Goal: Contribute content: Contribute content

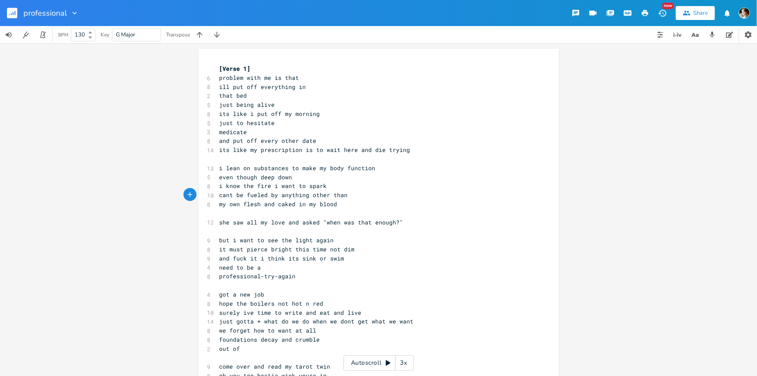
click at [13, 15] on rect "button" at bounding box center [12, 13] width 10 height 10
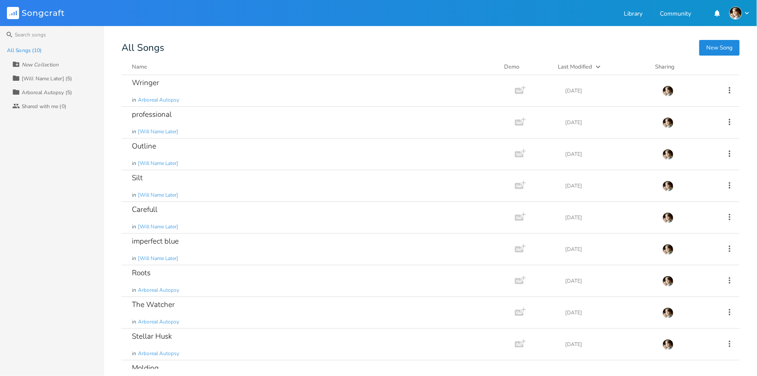
click at [721, 50] on button "New Song" at bounding box center [719, 48] width 40 height 16
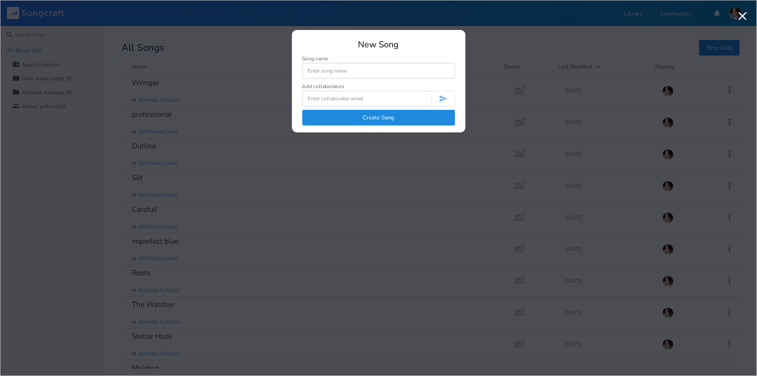
click at [354, 74] on input at bounding box center [378, 71] width 153 height 16
click at [354, 101] on input at bounding box center [366, 99] width 129 height 16
click at [348, 94] on input at bounding box center [366, 99] width 129 height 16
click at [350, 72] on input at bounding box center [378, 71] width 153 height 16
type input "color cascade"
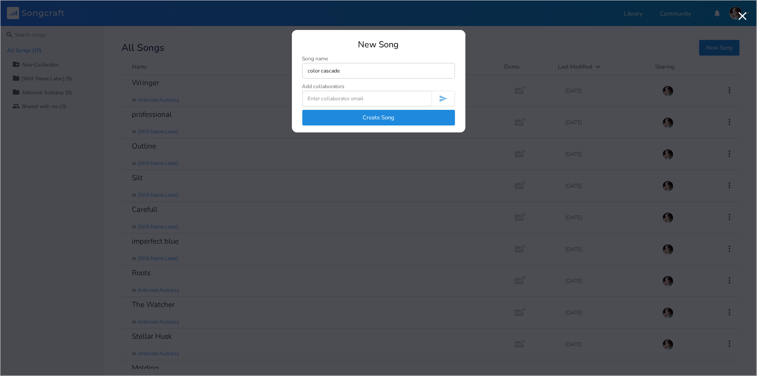
click at [379, 118] on button "Create Song" at bounding box center [378, 118] width 153 height 16
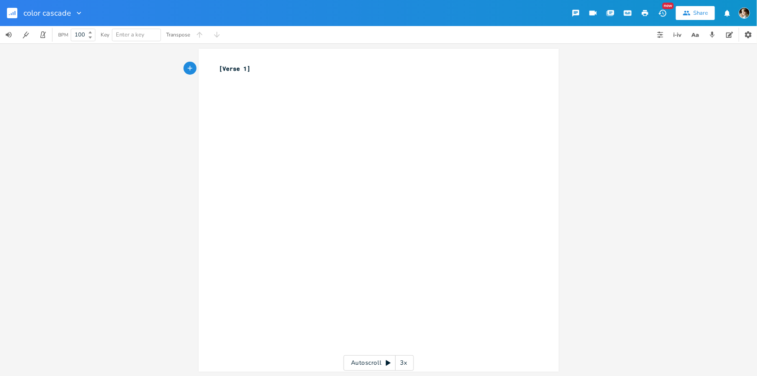
click at [262, 73] on pre "​" at bounding box center [374, 77] width 313 height 9
click at [258, 117] on div "xxxxxxxxxx [Verse 1] ​" at bounding box center [385, 218] width 335 height 312
type textarea "so many things and ways to think"
type textarea "and i dont know how to express"
type textarea "them"
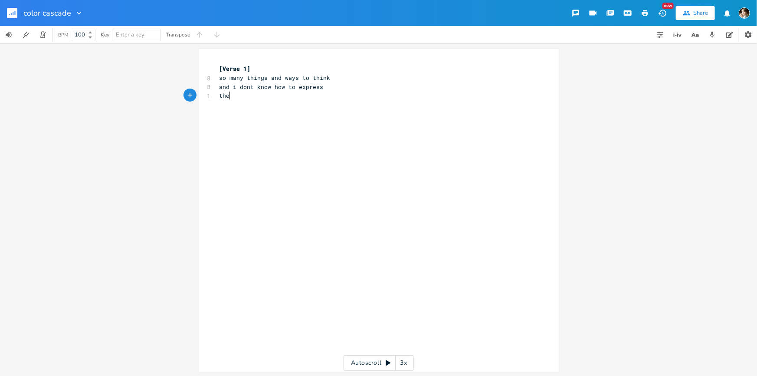
scroll to position [0, 13]
type textarea "ive always felt like im being watched"
type textarea "and i k"
type textarea "dont know what it is like"
type textarea "its in the corner of mye"
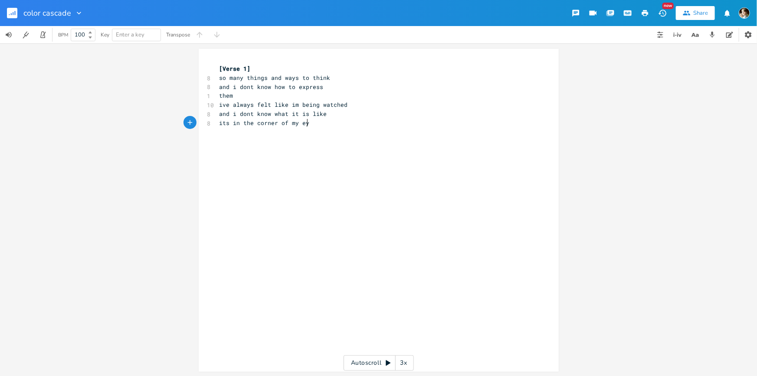
type textarea "eye"
type textarea "and i cant catch it"
type textarea "i get taken back to when i would"
type textarea "walk alone"
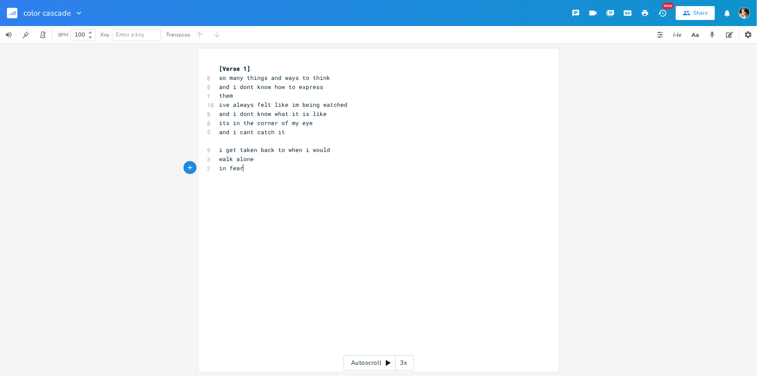
type textarea "in fear"
type textarea "feeling the a"
type textarea "pain in the"
type textarea "wind in my hair as a kid"
type textarea "i imagine the feeling of being strapped ot a mattress"
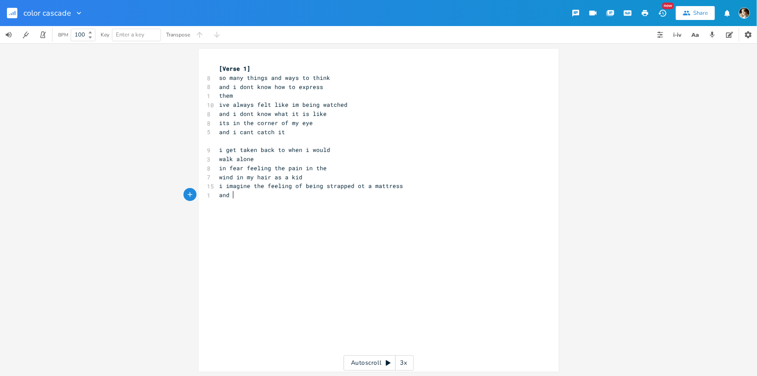
scroll to position [0, 10]
type textarea "and thrown down an infinitely long spiralspiral st"
type textarea "staircase in the dark"
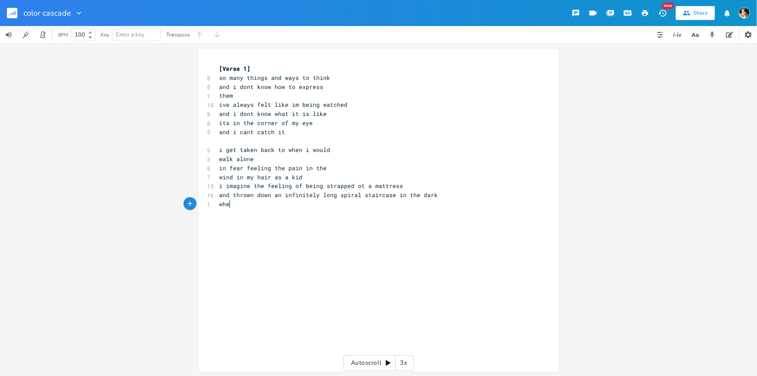
type textarea "when"
type textarea "when im alone sometimes i close my eyes"
type textarea "and i feel it so deeply i liter"
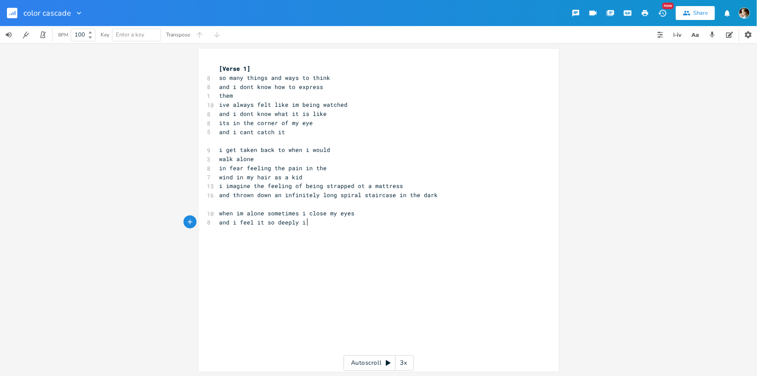
type textarea "cre"
type textarea "literally vomoit"
type textarea "it"
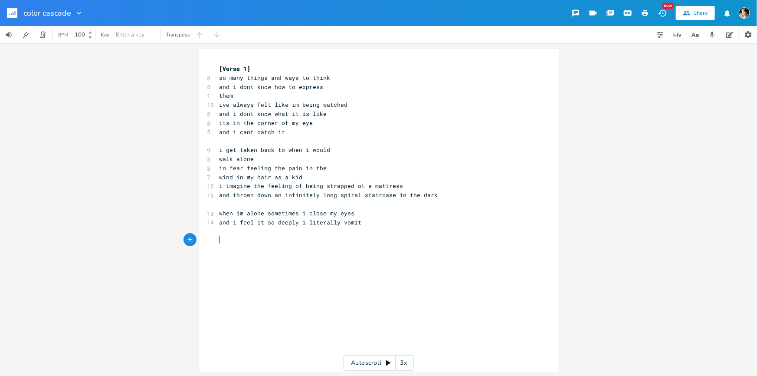
type textarea "t"
type textarea "i feel the holw in my head"
type textarea "h"
type textarea "where myself used to be"
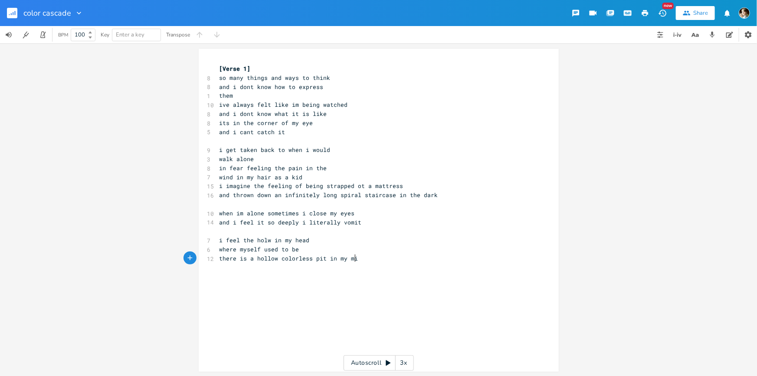
type textarea "there is a hollow colorless pit in my mind"
type textarea "that"
click at [321, 257] on span "there is a hollow colorless pit in my mind" at bounding box center [293, 258] width 146 height 8
type textarea "cascade"
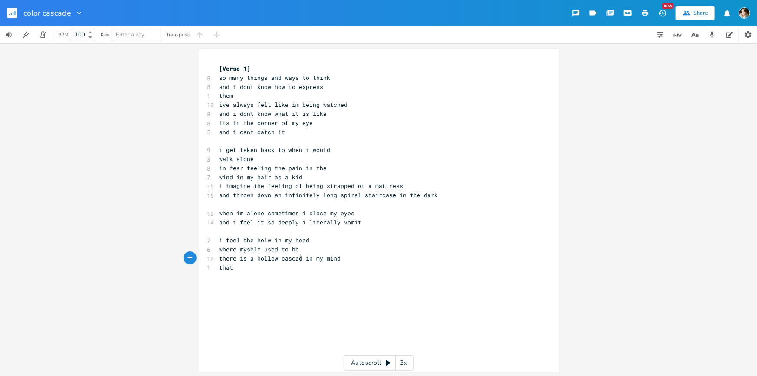
scroll to position [0, 20]
click at [41, 13] on input "color cascade" at bounding box center [46, 13] width 47 height 8
click at [43, 14] on input "color cascade" at bounding box center [46, 13] width 47 height 8
type input "cascade"
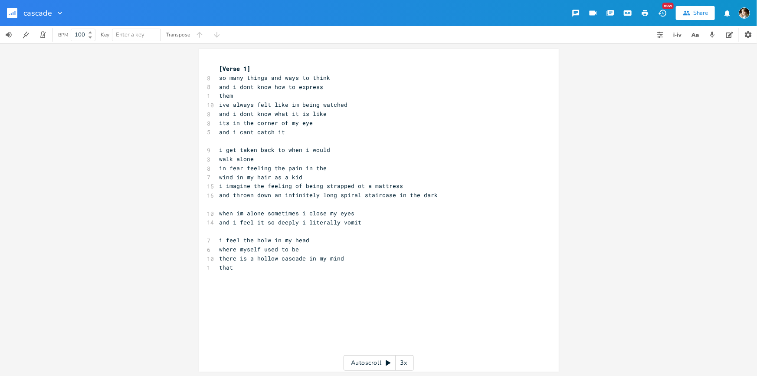
drag, startPoint x: 303, startPoint y: 257, endPoint x: 305, endPoint y: 262, distance: 5.8
click at [303, 257] on span "there is a hollow cascade in my mind" at bounding box center [282, 258] width 125 height 8
type textarea "ing"
click at [302, 269] on pre "that" at bounding box center [374, 267] width 313 height 9
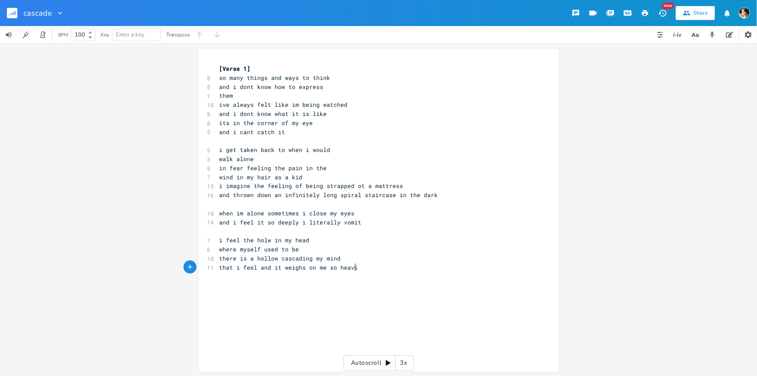
type textarea "i feel and it weighs on me so heavily"
type textarea "when i meditate it"
type textarea "all i think about"
type textarea "it"
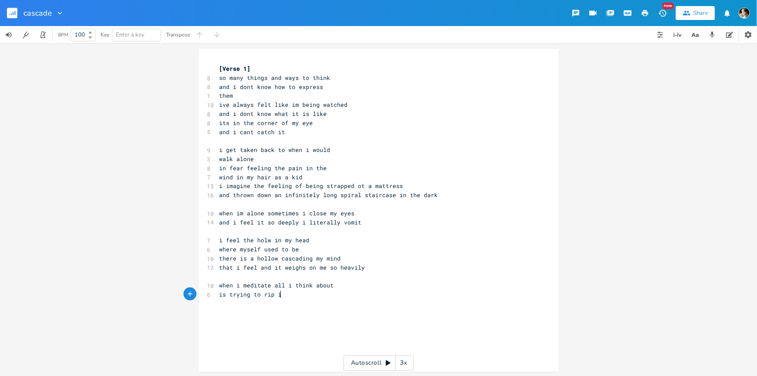
type textarea "s trying to rip it"
type textarea "out of my skull"
type textarea "one color at a time"
type textarea "i grab the first lih"
type textarea "ght i see"
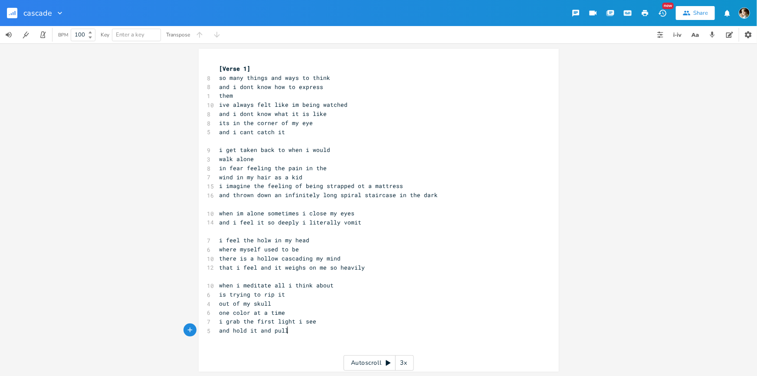
type textarea "and hold it and pull it"
type textarea "from my h"
type textarea "nose up my forehead"
type textarea "in a spiral and down my spine until the feeling washes over"
type textarea "me and my mind is full o"
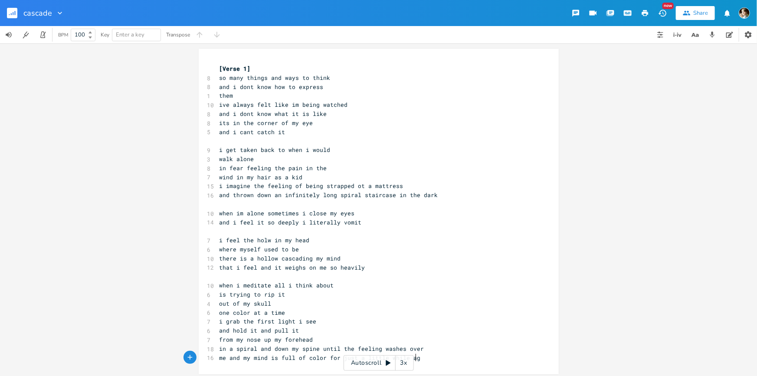
type textarea "f color for just a little while again"
type textarea "eb"
type textarea "before it inevitel"
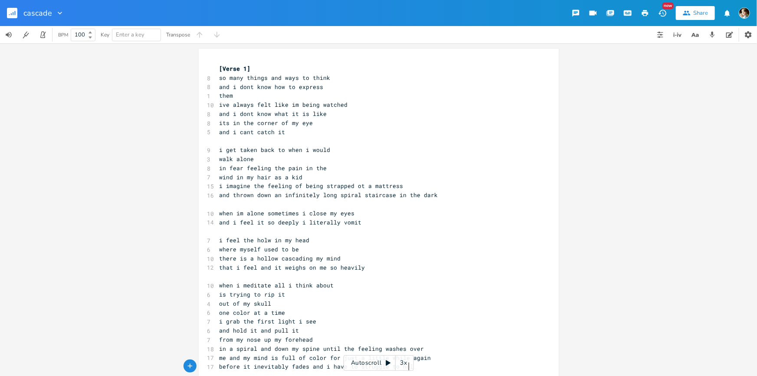
type textarea "ably fades and i have to struggle to hol"
type textarea "d onto it again"
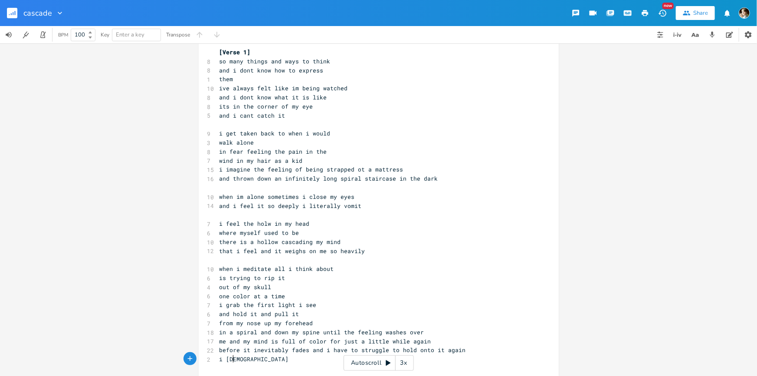
type textarea "i fee"
type textarea "feel the pain of being held down"
type textarea "and tied"
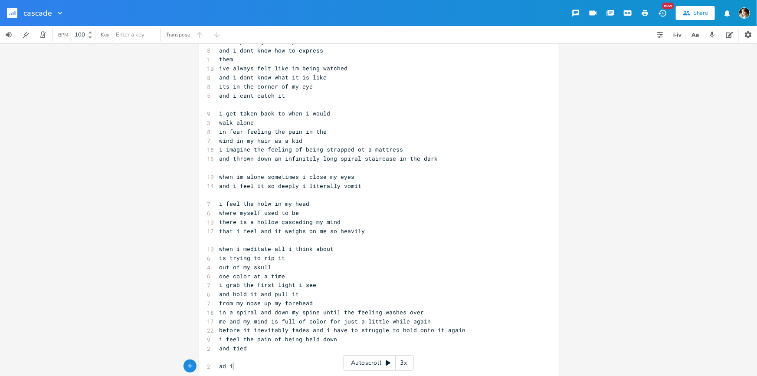
scroll to position [0, 10]
type textarea "ad i"
type textarea "and i didnt even know what i was"
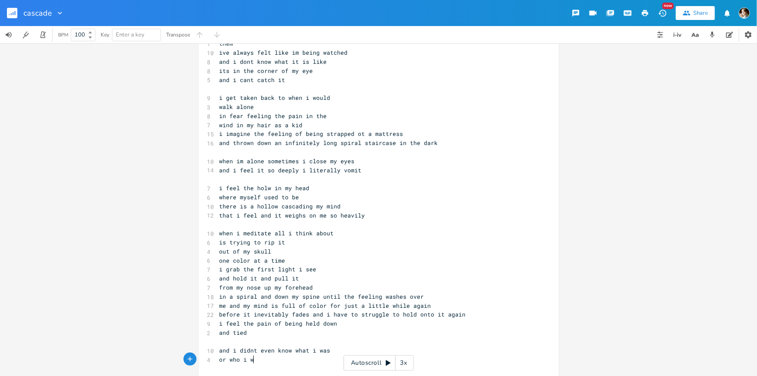
type textarea "or who i was"
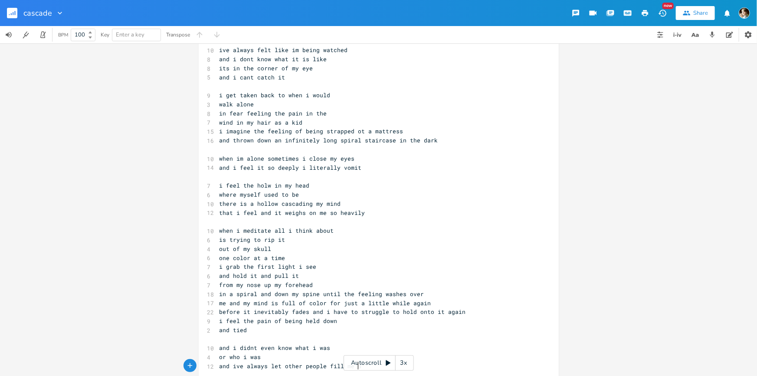
type textarea "and ive always let other people fill me up"
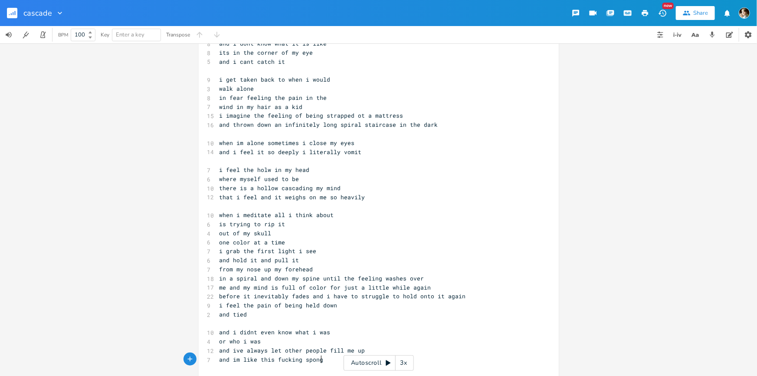
type textarea "and im like this fucking sponge"
type textarea "that cant help but be a vessel for others"
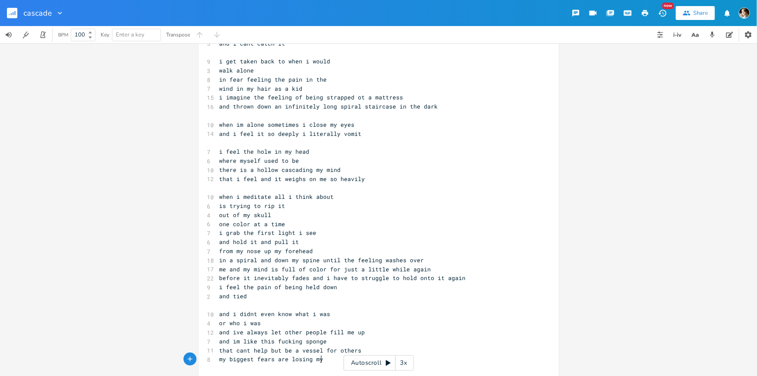
type textarea "my biggest fears are losing my s"
type textarea "slef in my"
type textarea "my own mind"
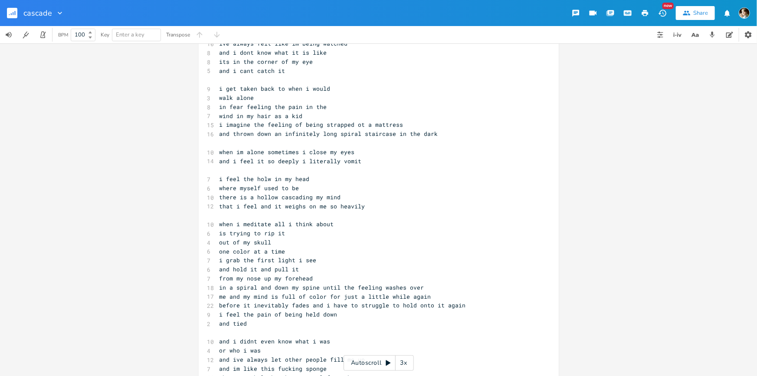
scroll to position [112, 0]
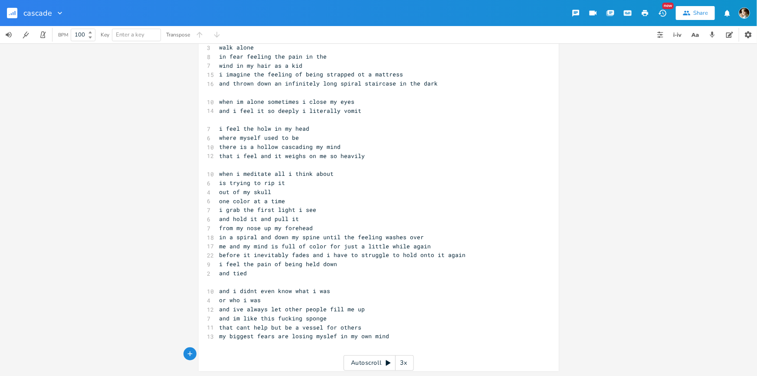
click at [245, 278] on pre "​" at bounding box center [374, 282] width 313 height 9
type textarea "#####"
type textarea "and him"
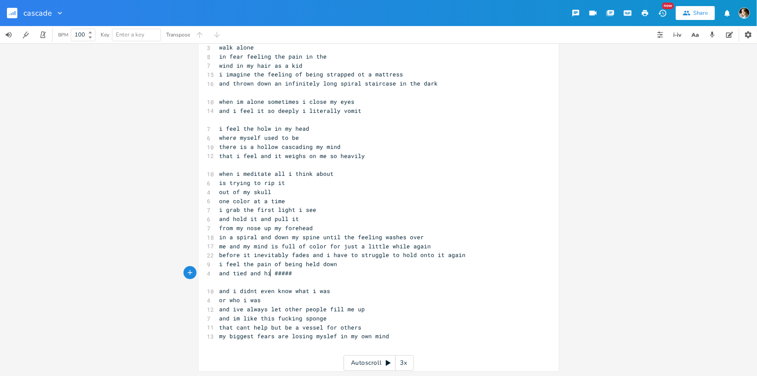
scroll to position [0, 22]
type textarea "#####"
